Goal: Task Accomplishment & Management: Use online tool/utility

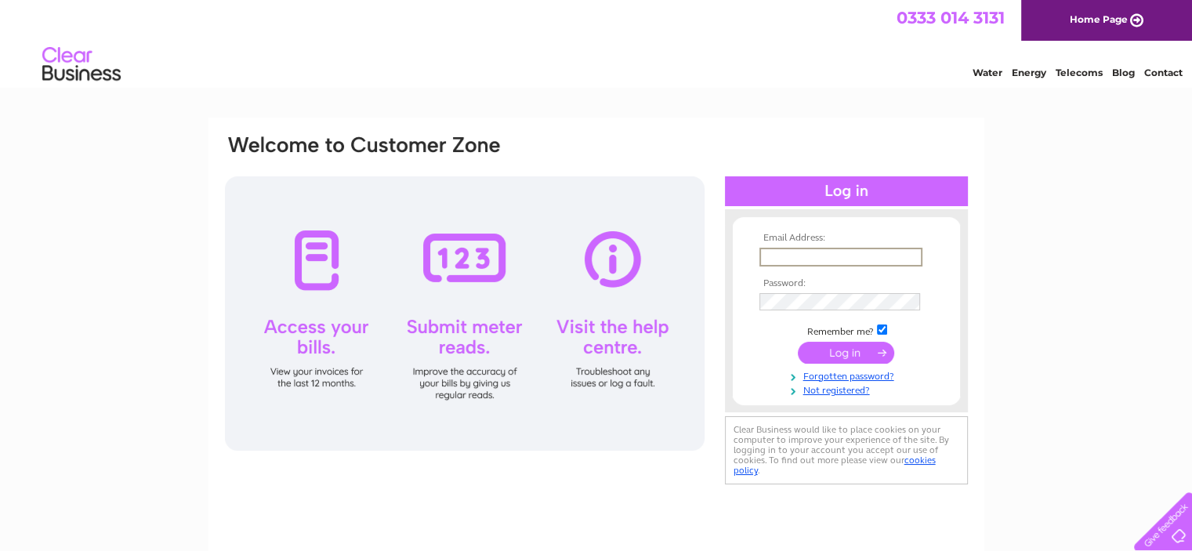
click at [780, 256] on input "text" at bounding box center [841, 257] width 163 height 19
type input "gdobson56@gmail.com"
click at [858, 348] on input "submit" at bounding box center [846, 351] width 96 height 22
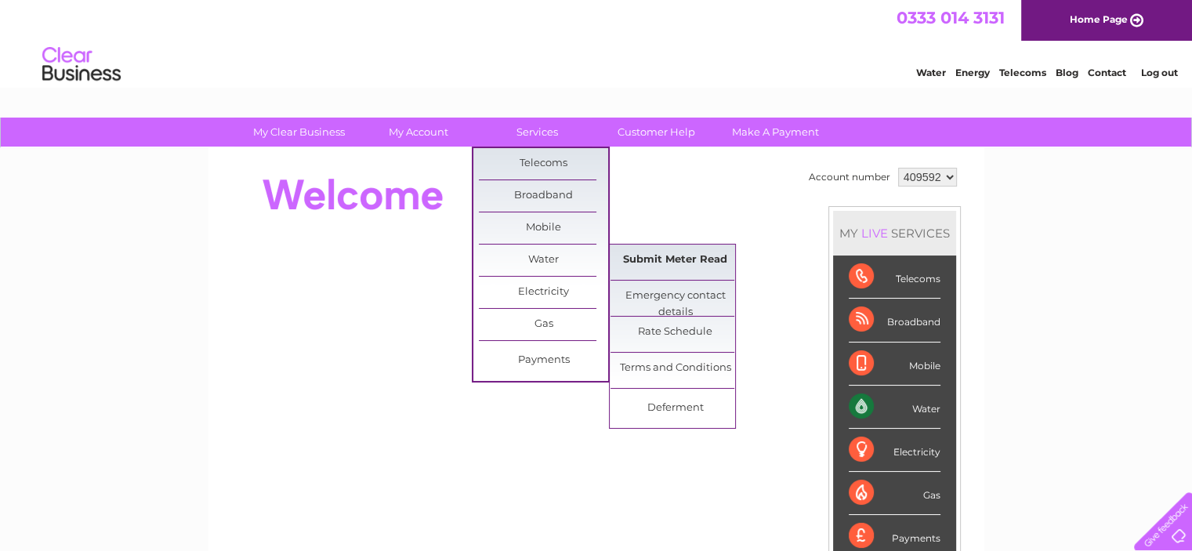
click at [669, 264] on link "Submit Meter Read" at bounding box center [675, 260] width 129 height 31
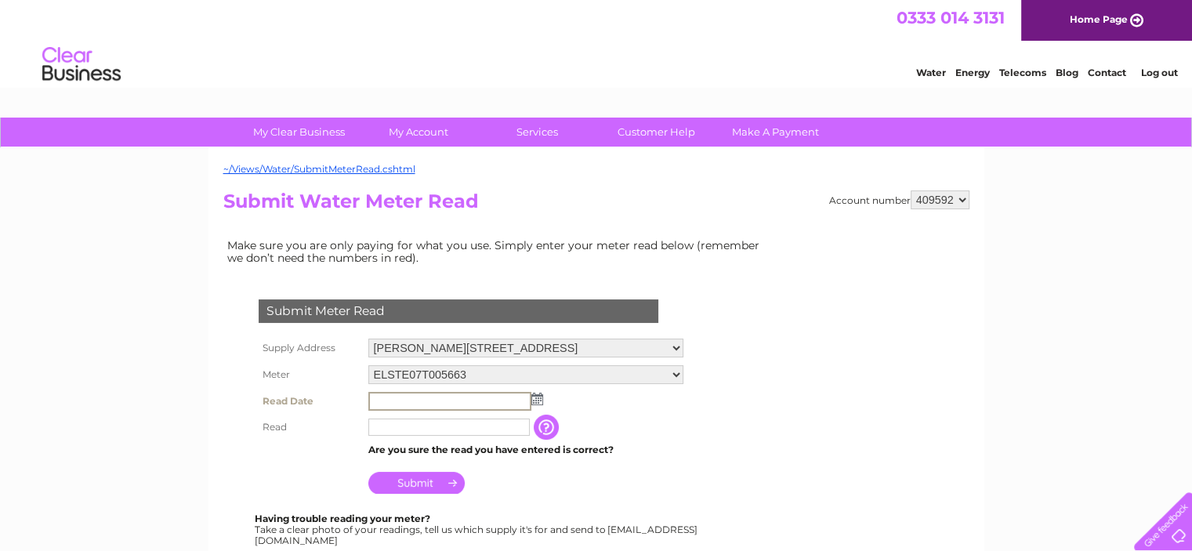
click at [383, 398] on input "text" at bounding box center [449, 401] width 163 height 19
click at [538, 397] on img at bounding box center [536, 398] width 12 height 13
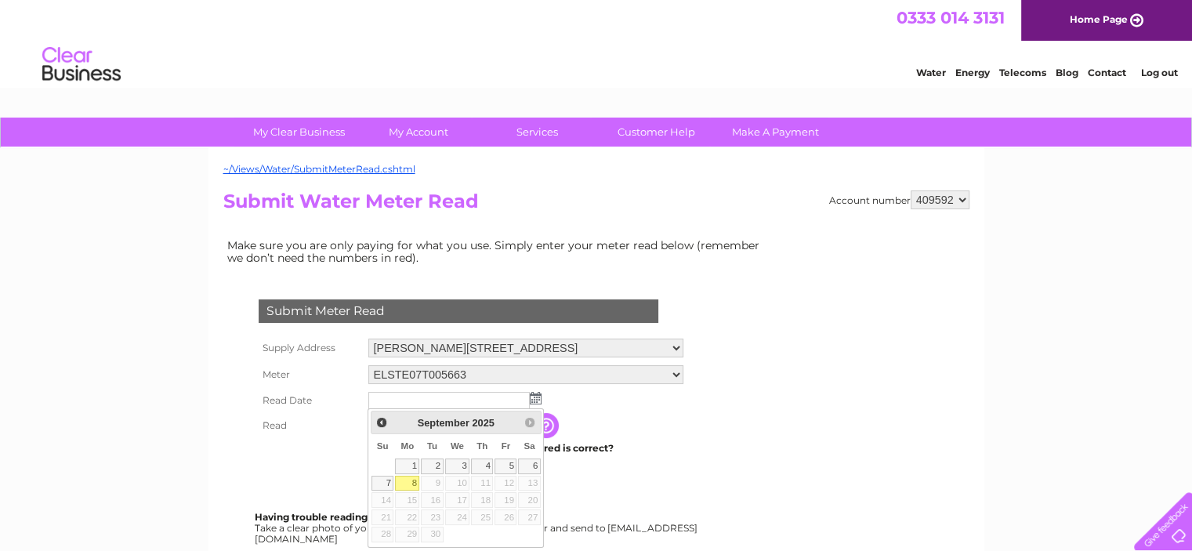
click at [413, 485] on link "8" at bounding box center [407, 484] width 24 height 16
type input "2025/09/08"
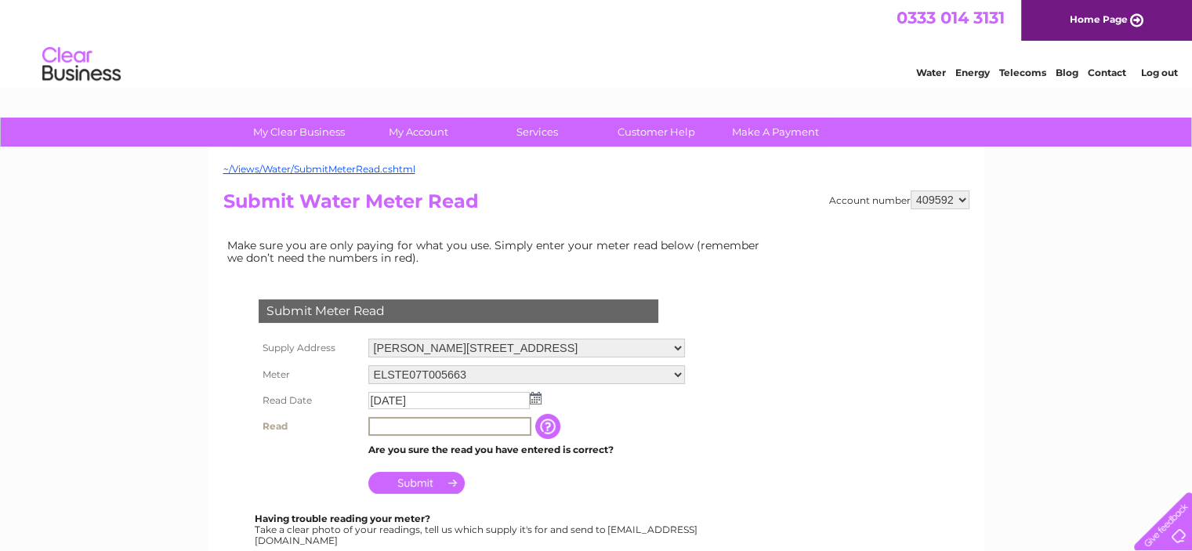
click at [382, 419] on input "text" at bounding box center [449, 426] width 163 height 19
type input "1445"
click at [411, 479] on input "Submit" at bounding box center [416, 483] width 96 height 22
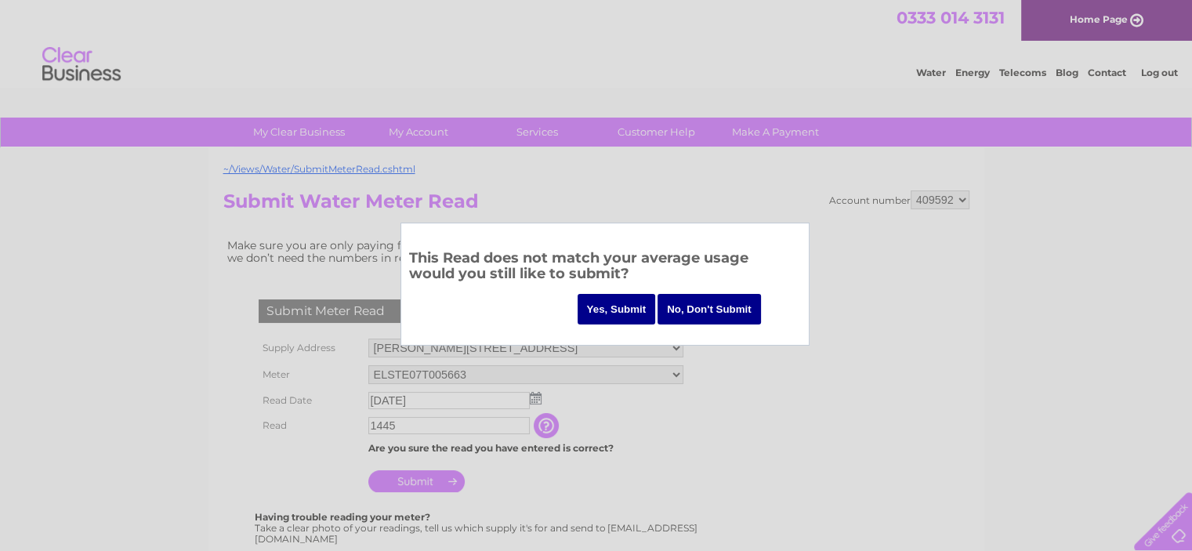
click at [611, 304] on input "Yes, Submit" at bounding box center [617, 309] width 78 height 31
